Goal: Information Seeking & Learning: Learn about a topic

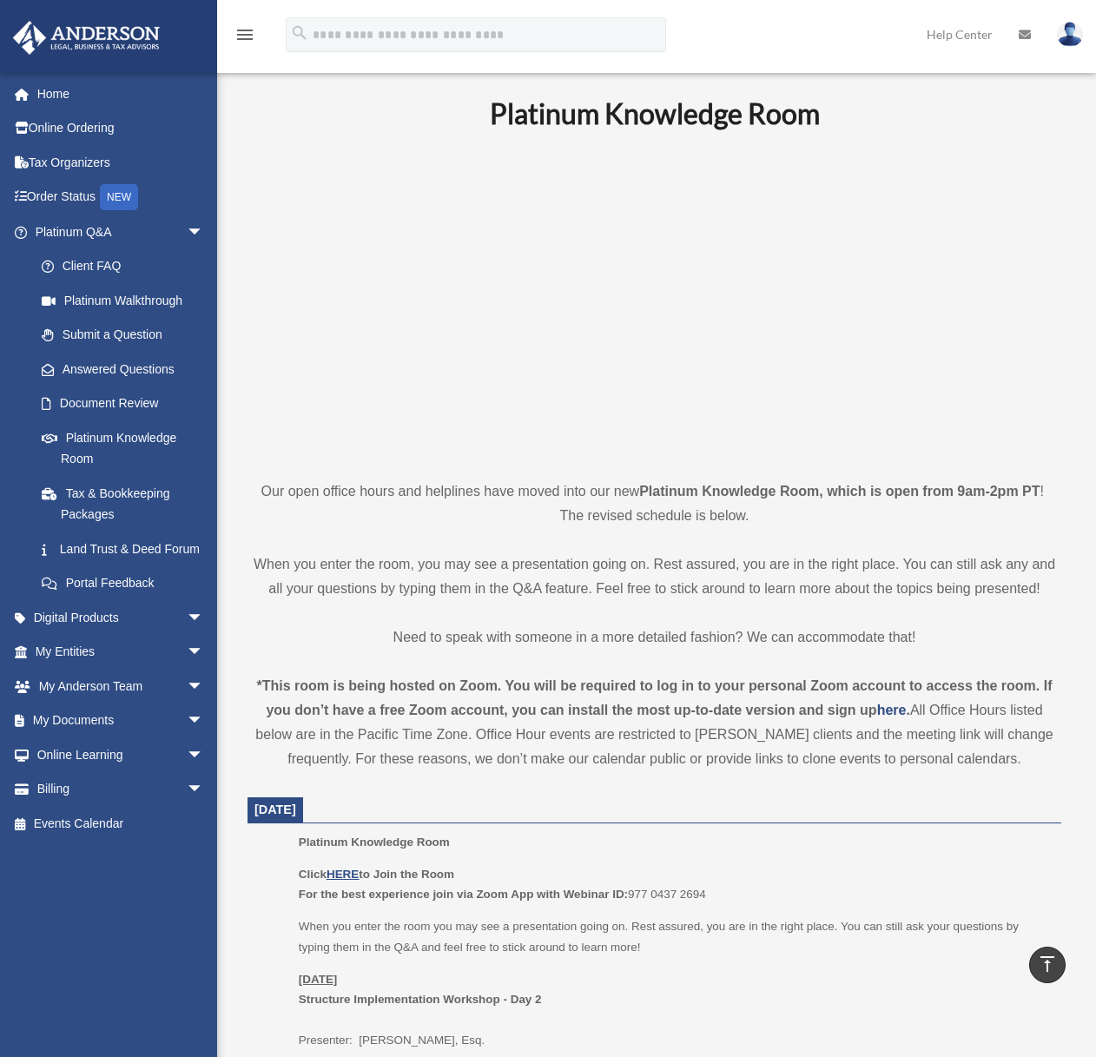
scroll to position [476, 0]
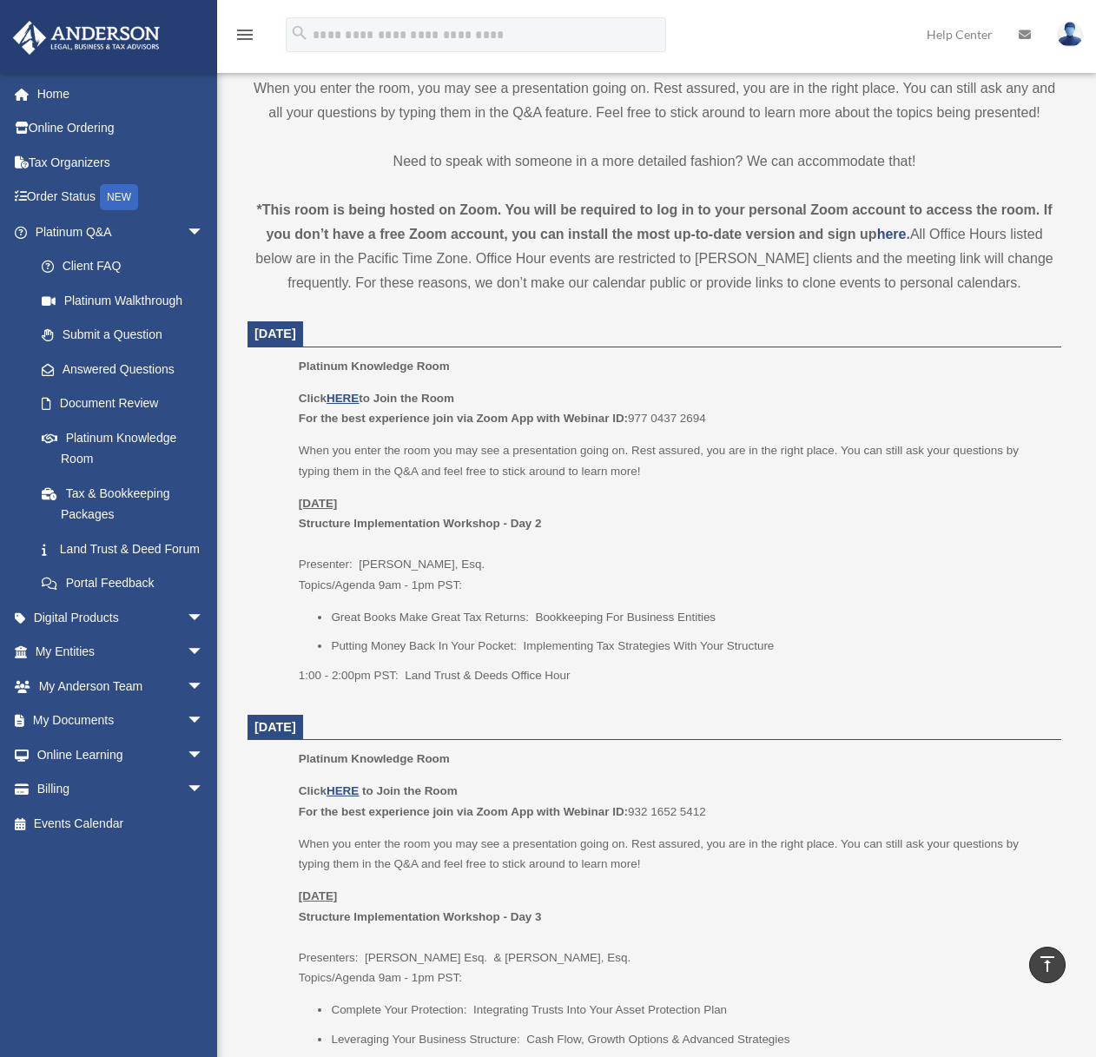
click at [643, 453] on p "When you enter the room you may see a presentation going on. Rest assured, you …" at bounding box center [674, 460] width 751 height 41
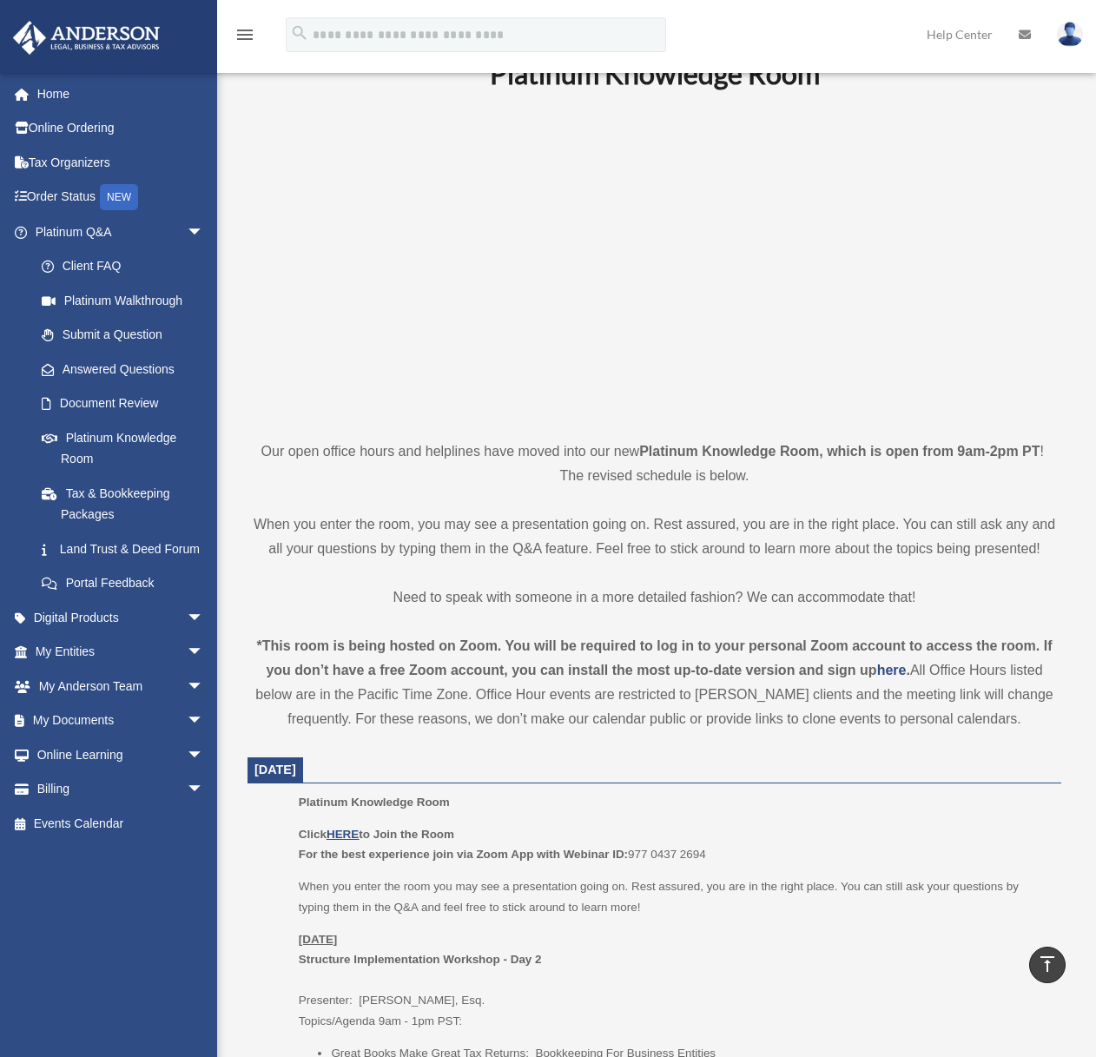
scroll to position [0, 0]
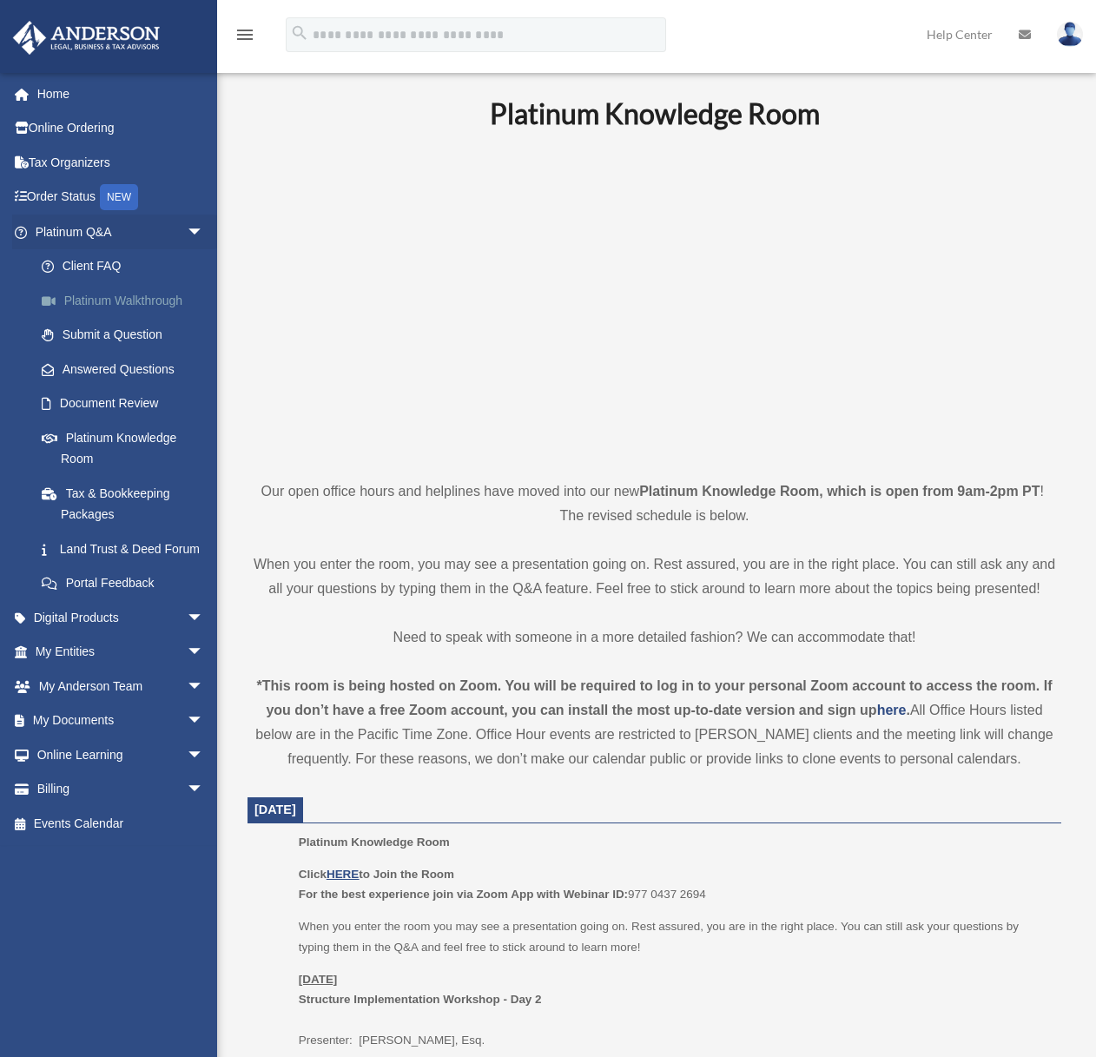
click at [139, 310] on link "Platinum Walkthrough" at bounding box center [127, 300] width 206 height 35
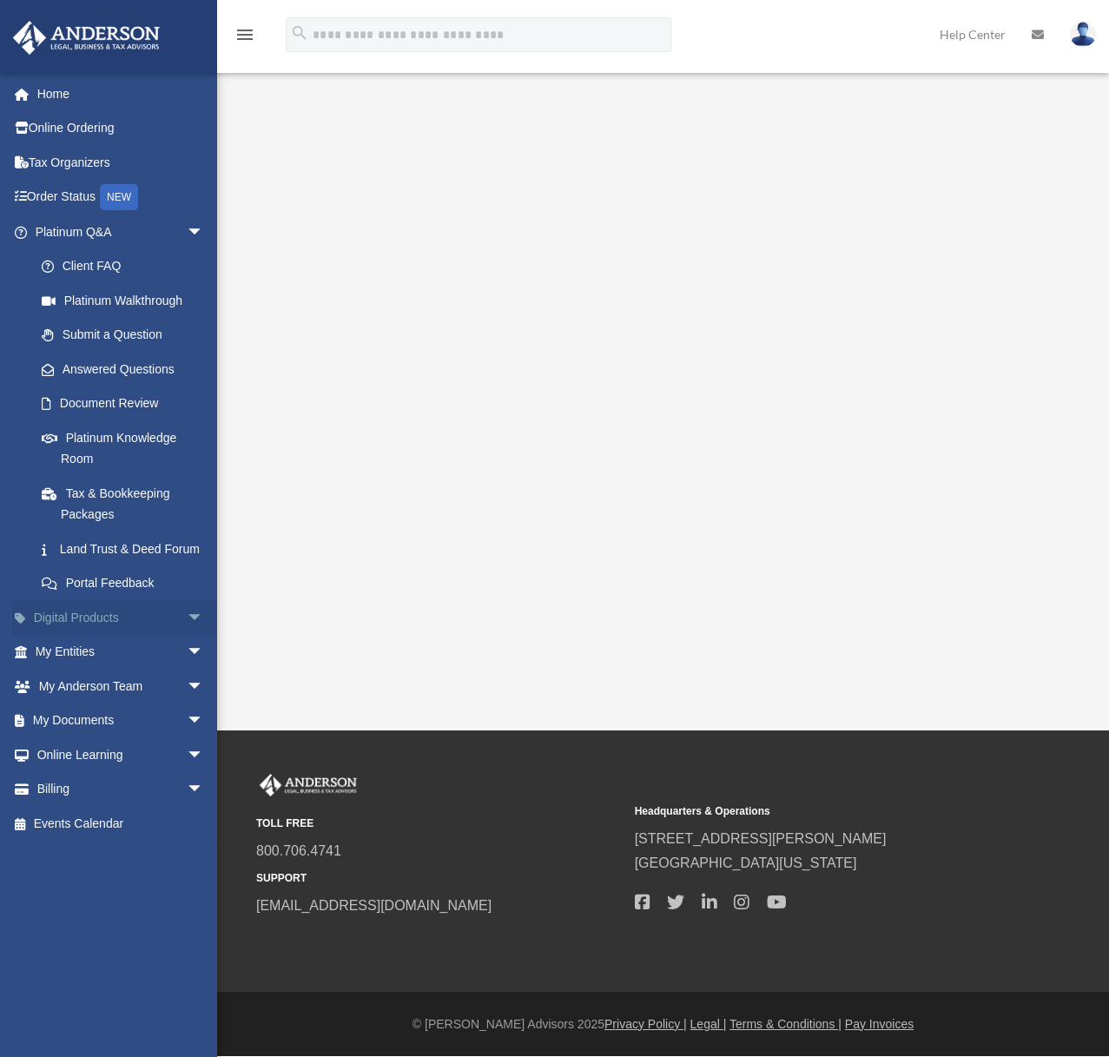
click at [187, 631] on span "arrow_drop_down" at bounding box center [204, 618] width 35 height 36
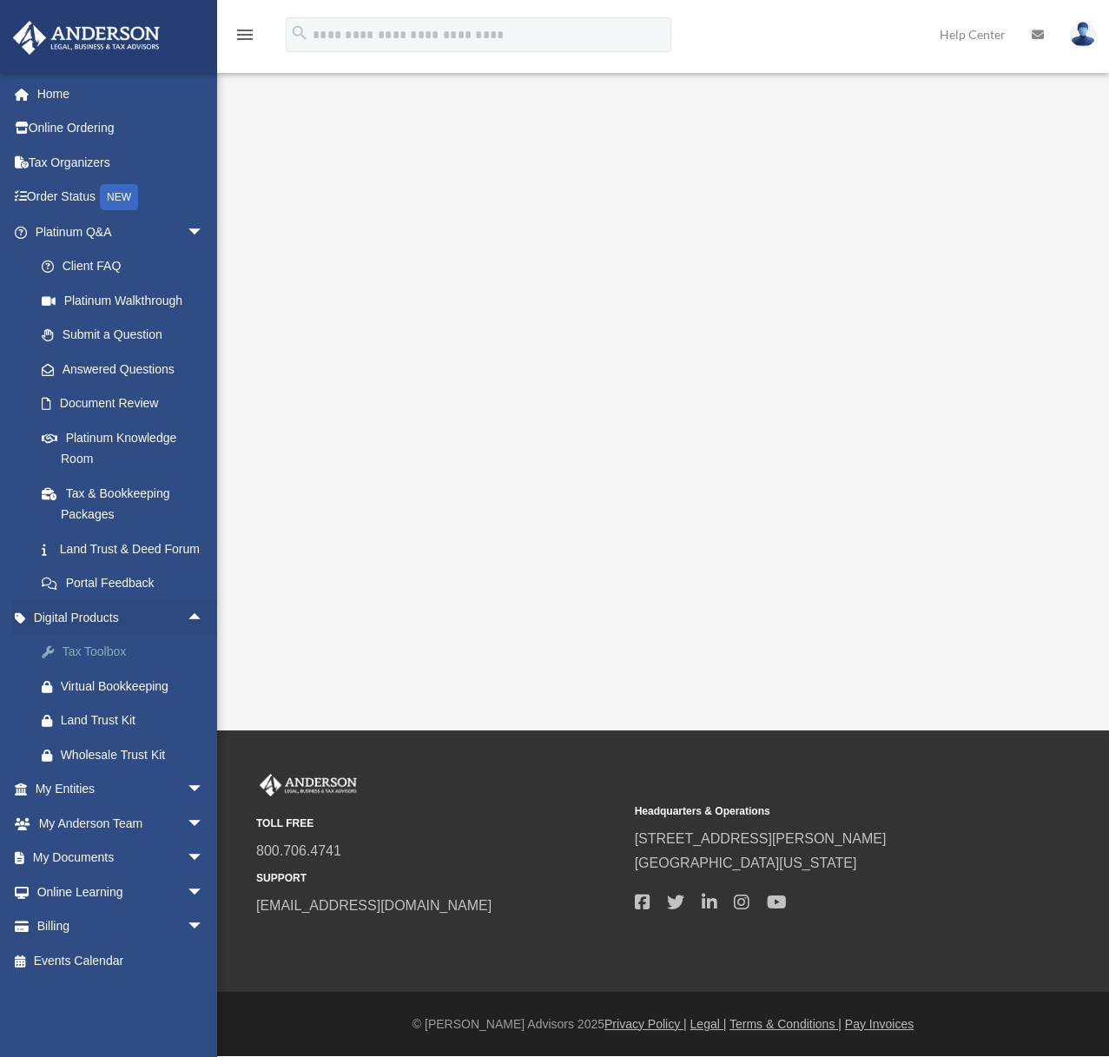
click at [101, 663] on div "Tax Toolbox" at bounding box center [135, 652] width 148 height 22
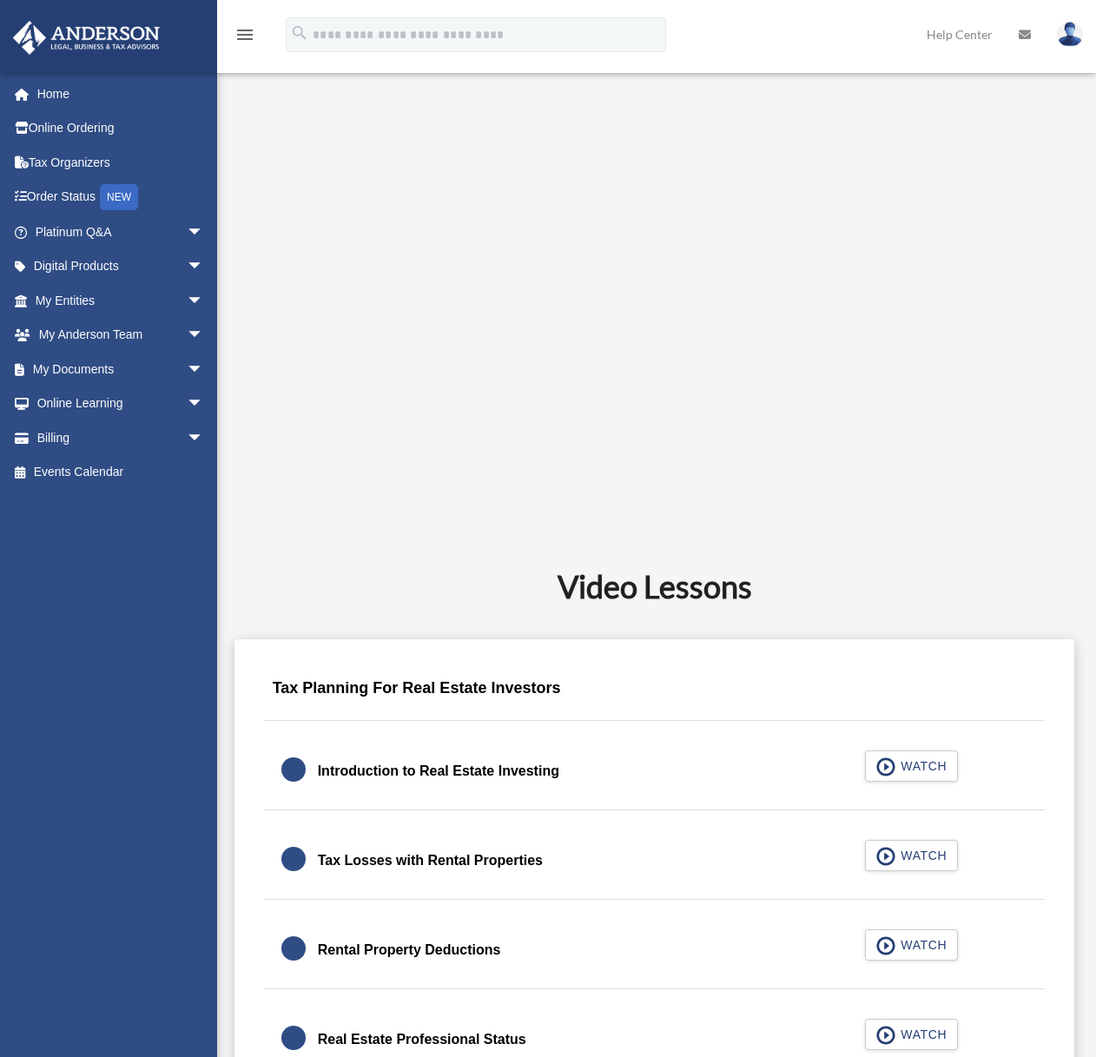
scroll to position [497, 0]
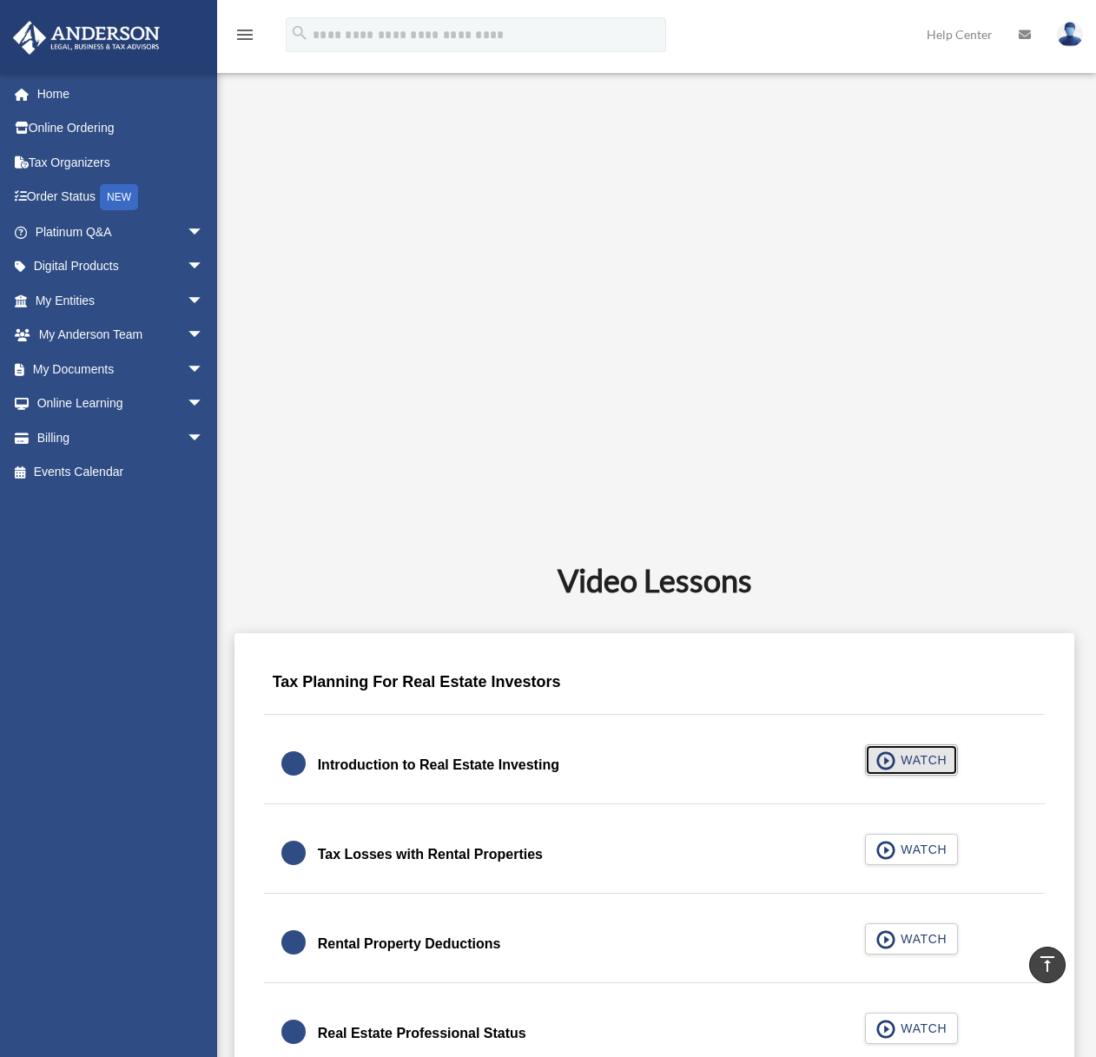
click at [901, 770] on button "WATCH" at bounding box center [912, 759] width 94 height 31
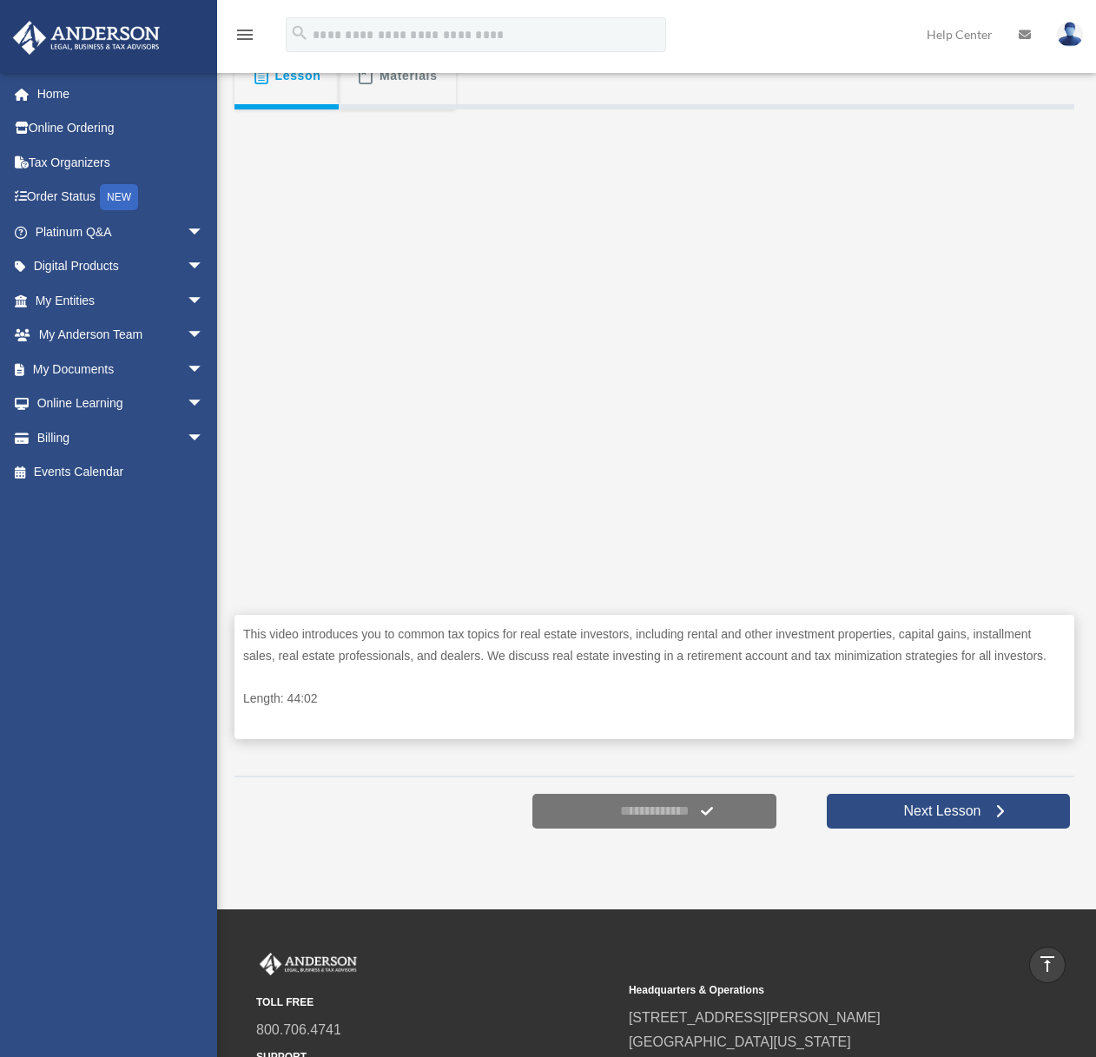
scroll to position [99, 0]
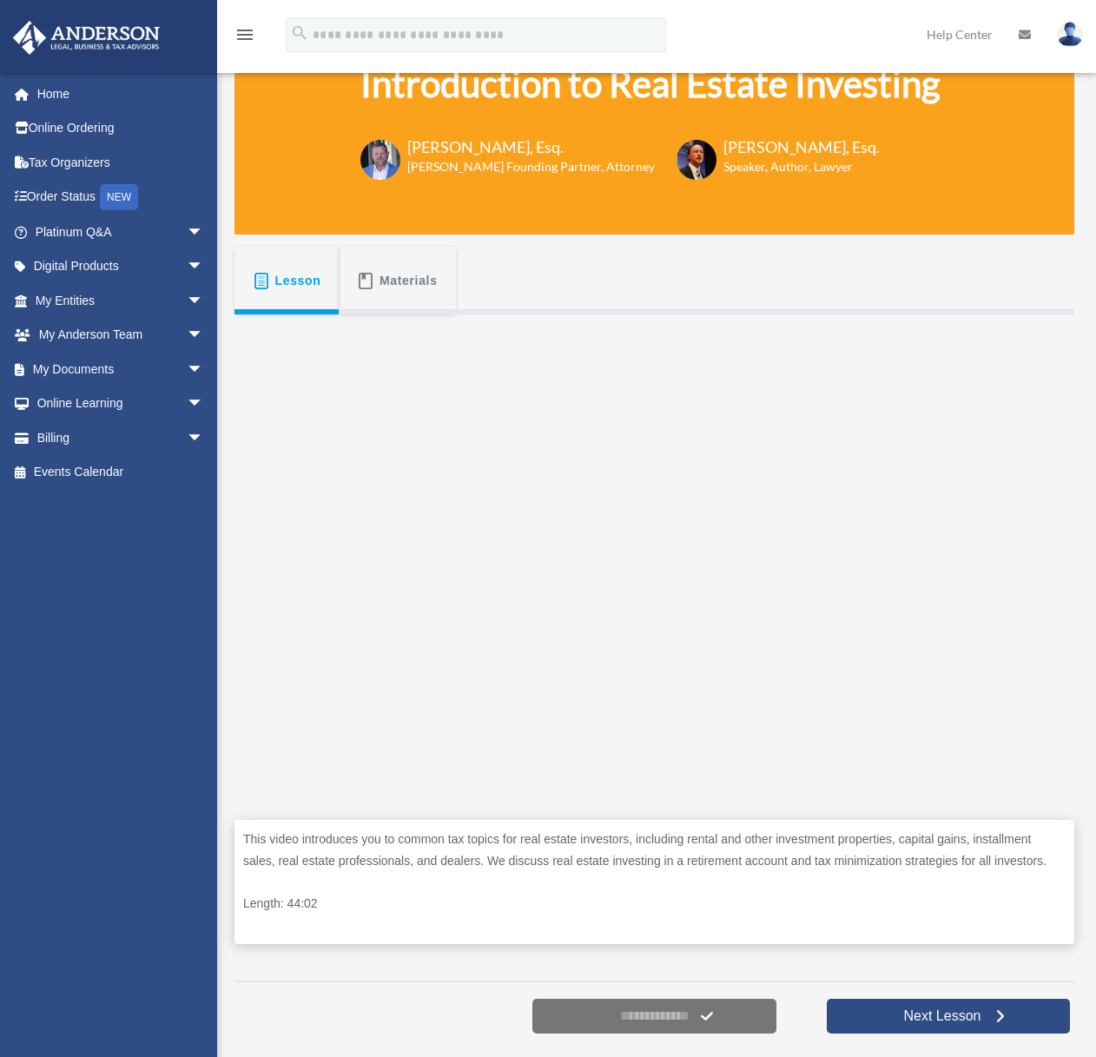
click at [308, 284] on span "Lesson" at bounding box center [298, 280] width 46 height 31
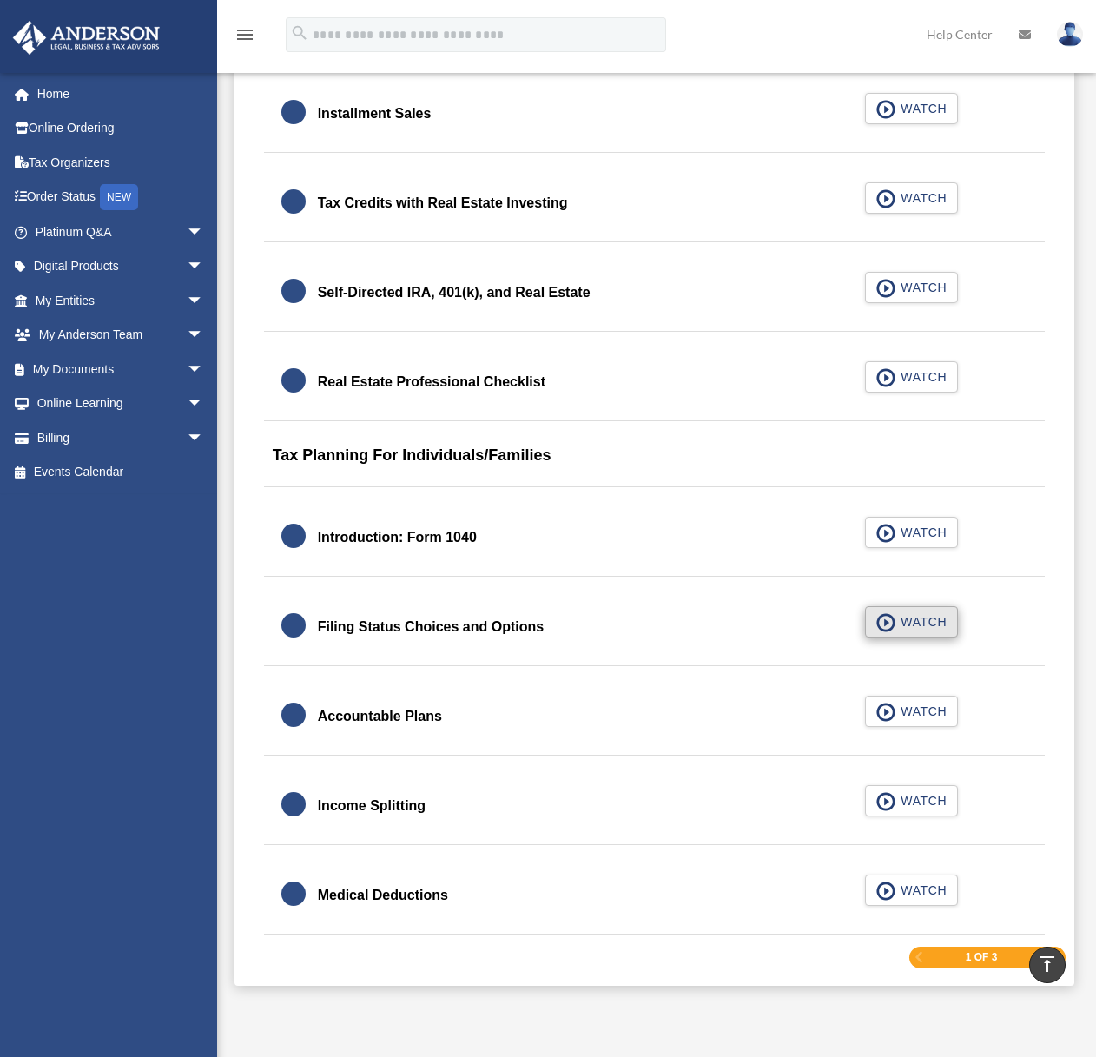
scroll to position [2414, 0]
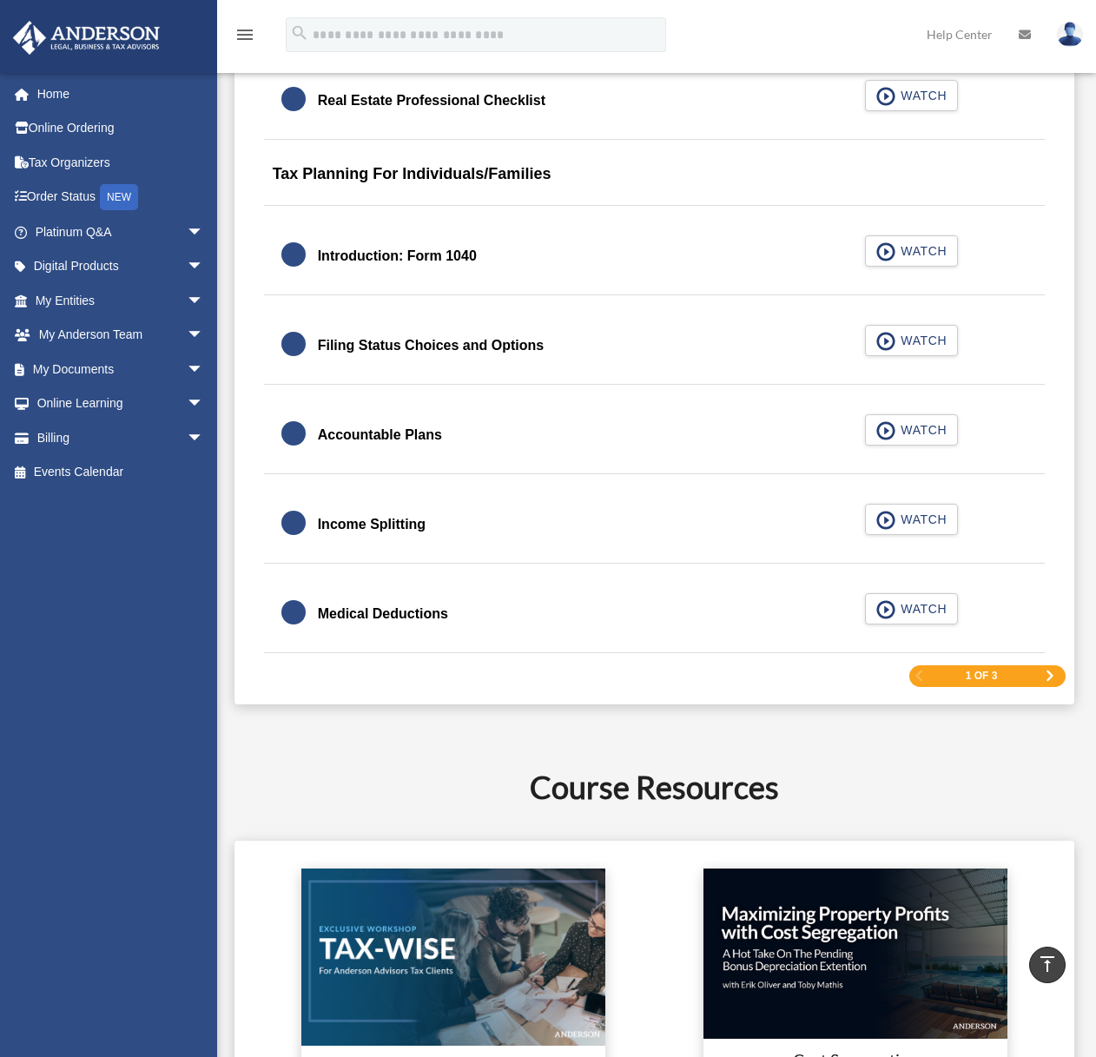
click at [1049, 678] on span "Next Page" at bounding box center [1050, 676] width 10 height 10
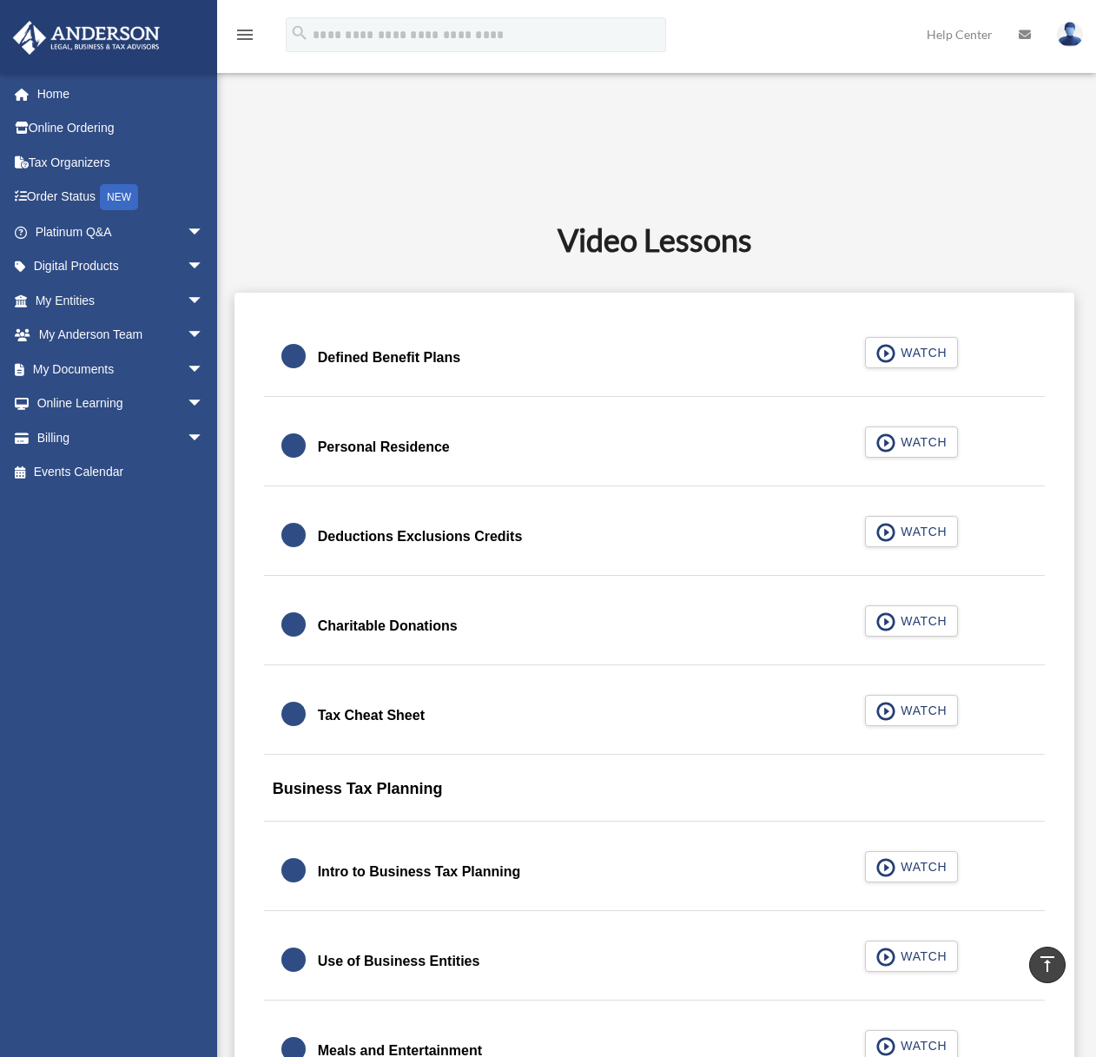
scroll to position [841, 0]
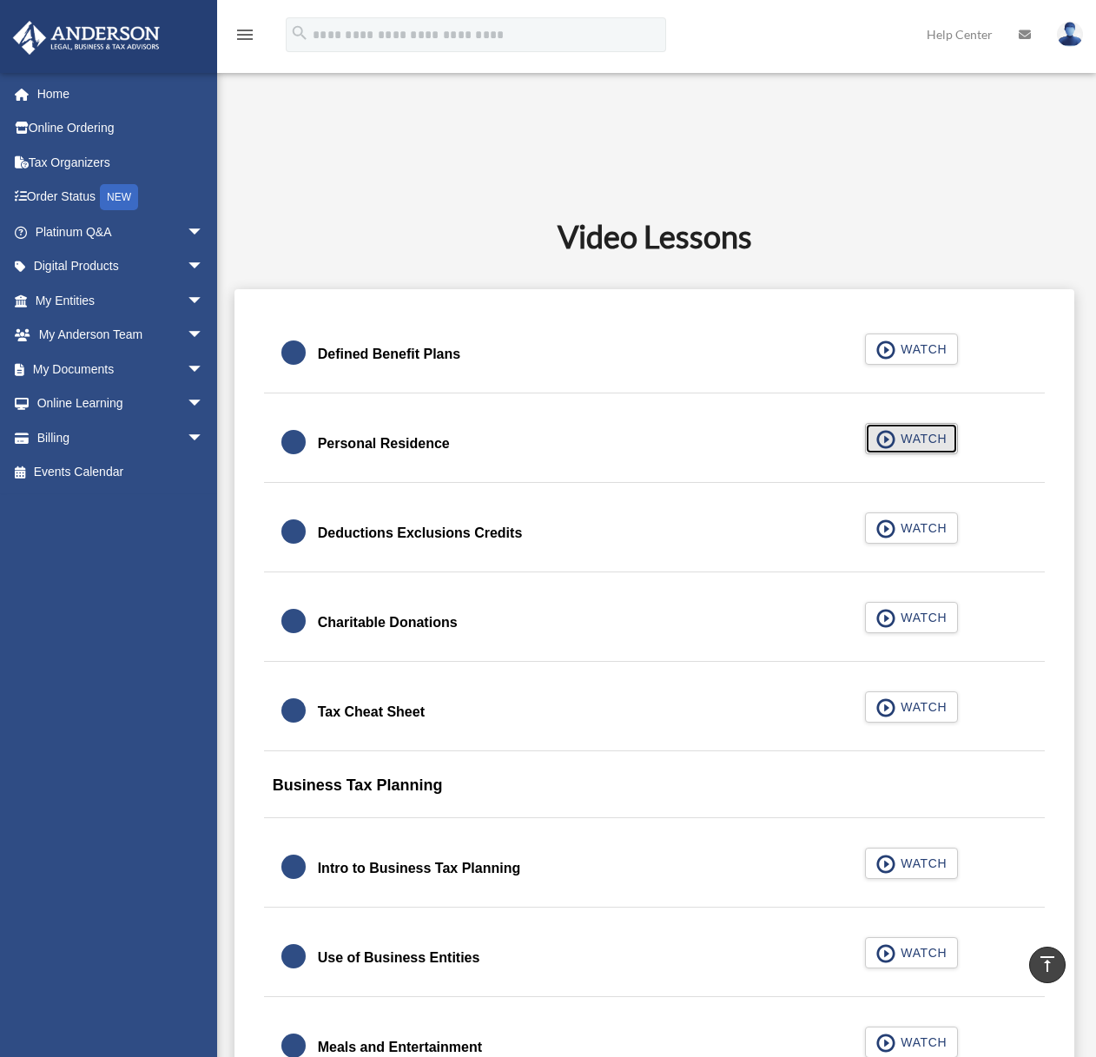
click at [928, 443] on span "WATCH" at bounding box center [921, 438] width 51 height 17
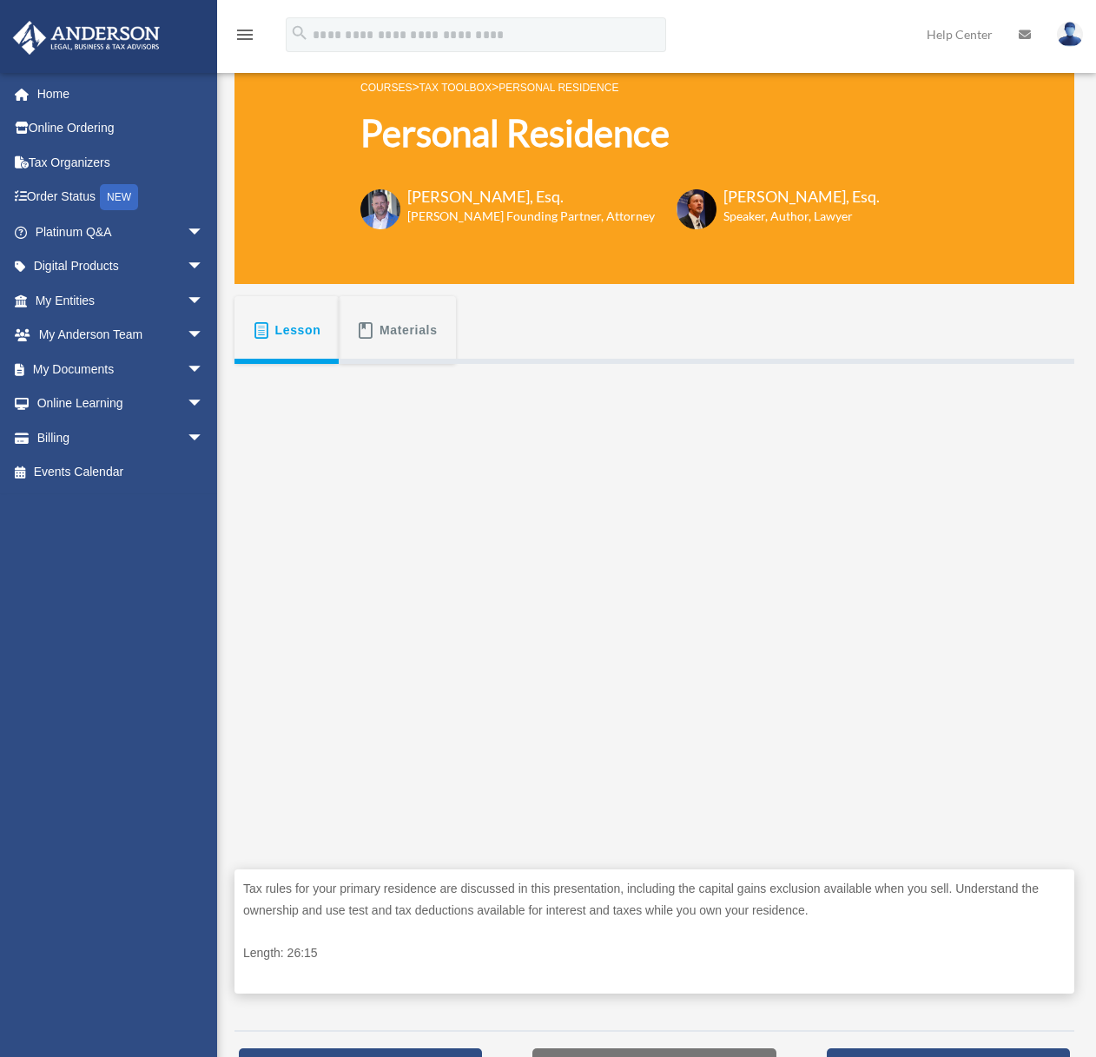
scroll to position [118, 0]
